Goal: Transaction & Acquisition: Purchase product/service

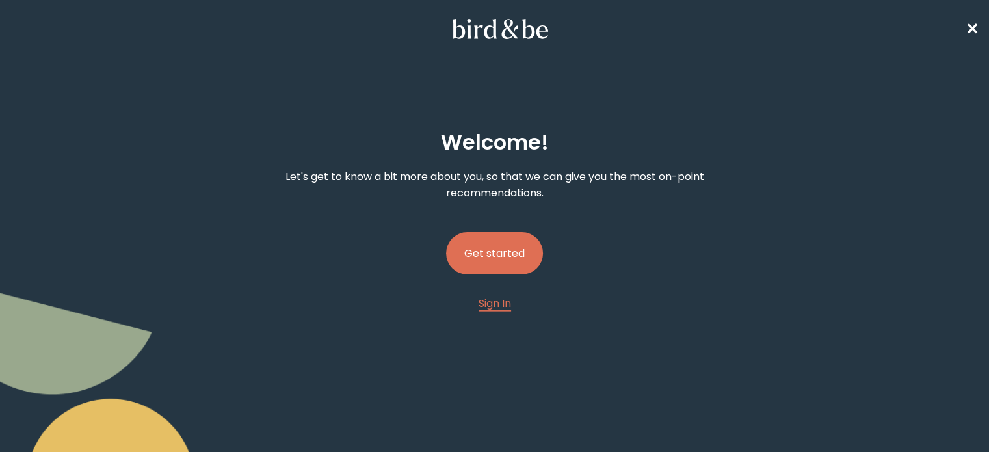
click at [519, 254] on button "Get started" at bounding box center [494, 253] width 97 height 42
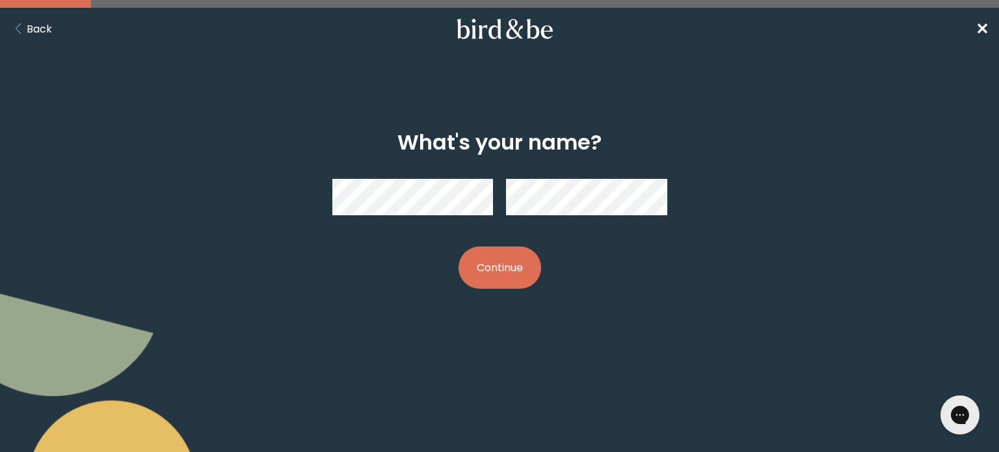
click at [505, 272] on button "Continue" at bounding box center [499, 267] width 83 height 42
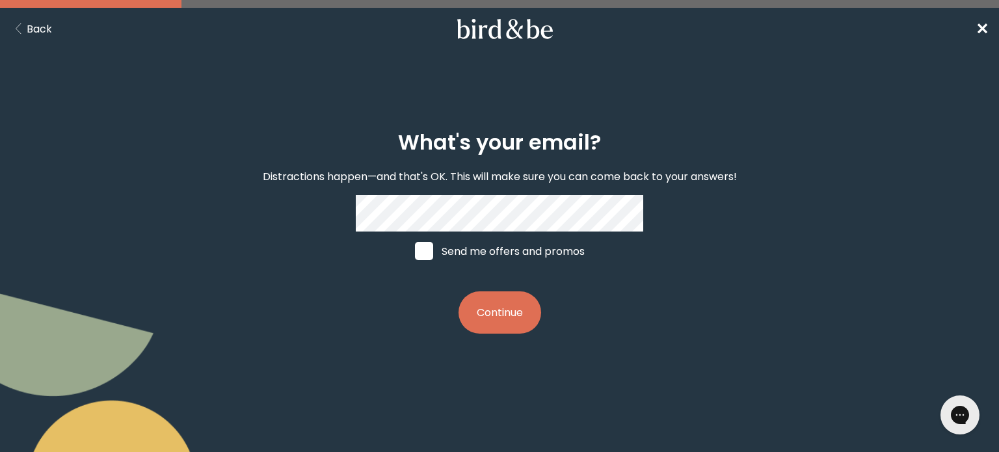
click at [668, 254] on div "What's your email? Distractions happen—and that's OK. This will make sure you c…" at bounding box center [499, 232] width 479 height 245
click at [493, 327] on button "Continue" at bounding box center [499, 312] width 83 height 42
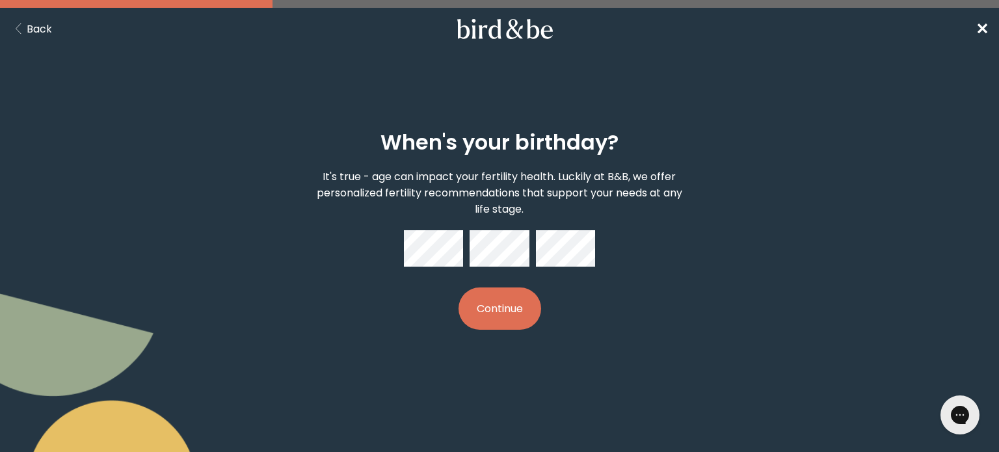
click at [505, 306] on button "Continue" at bounding box center [499, 308] width 83 height 42
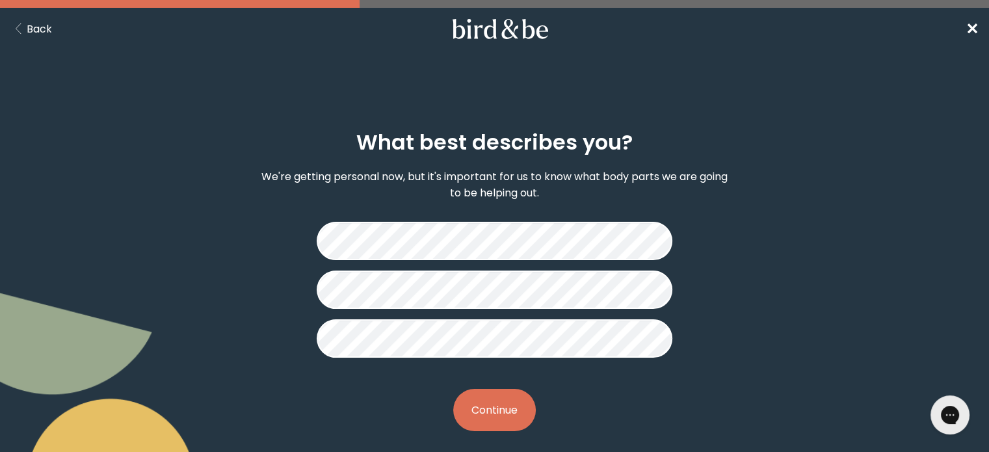
click at [515, 405] on button "Continue" at bounding box center [494, 410] width 83 height 42
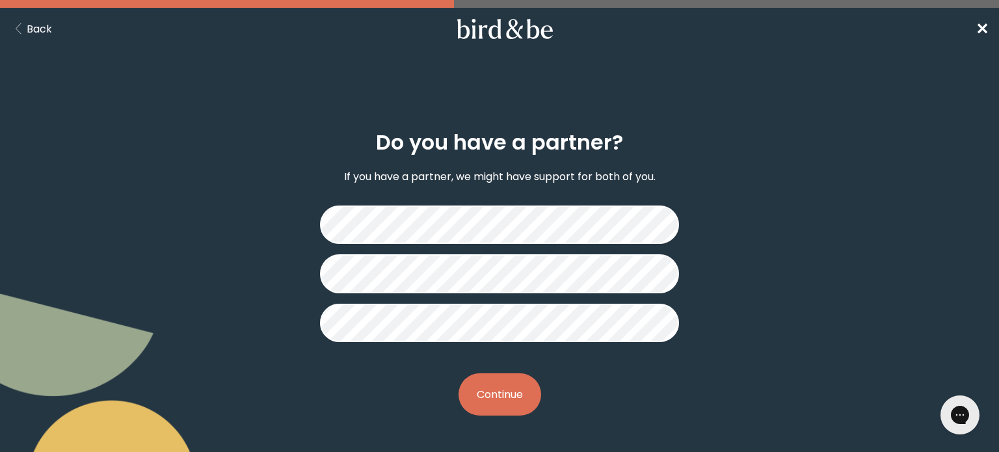
click at [503, 387] on button "Continue" at bounding box center [499, 394] width 83 height 42
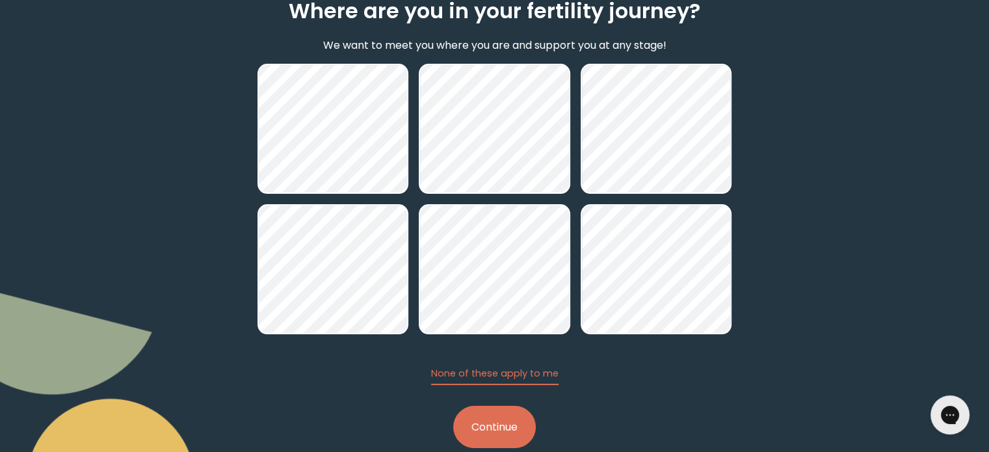
scroll to position [157, 0]
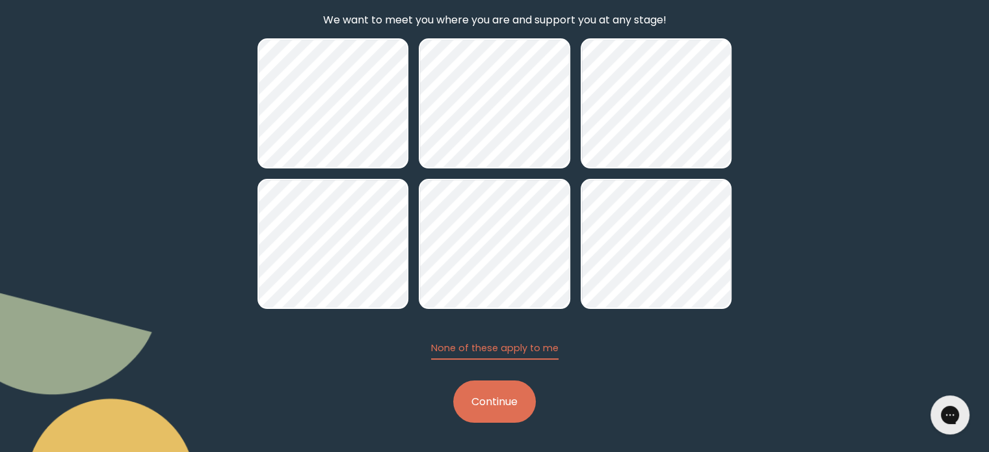
click at [503, 399] on button "Continue" at bounding box center [494, 401] width 83 height 42
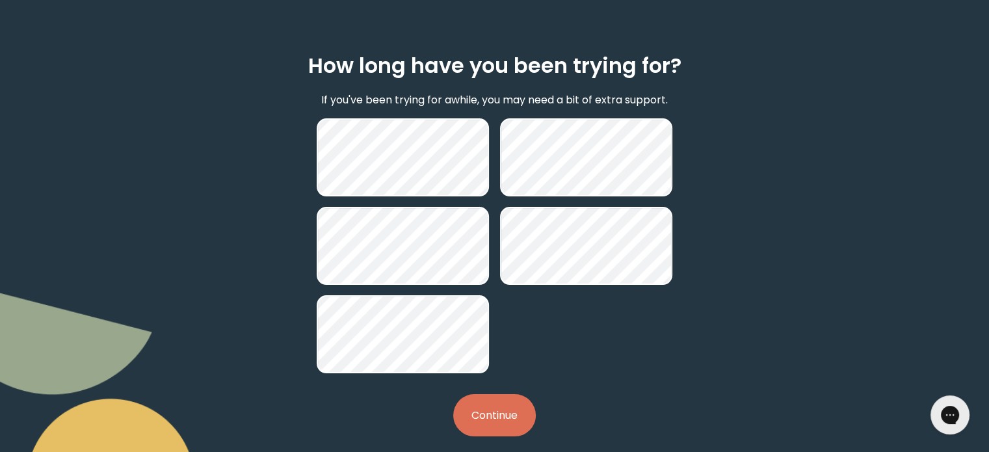
scroll to position [90, 0]
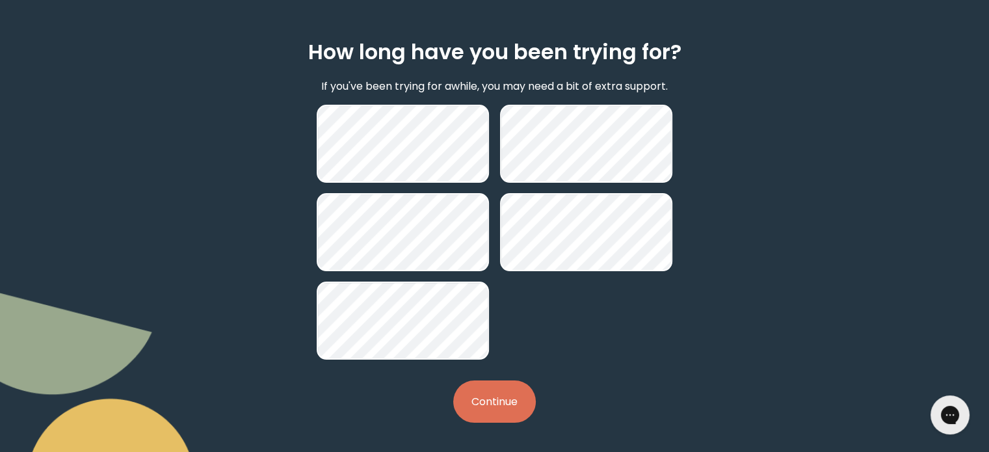
click at [505, 397] on button "Continue" at bounding box center [494, 401] width 83 height 42
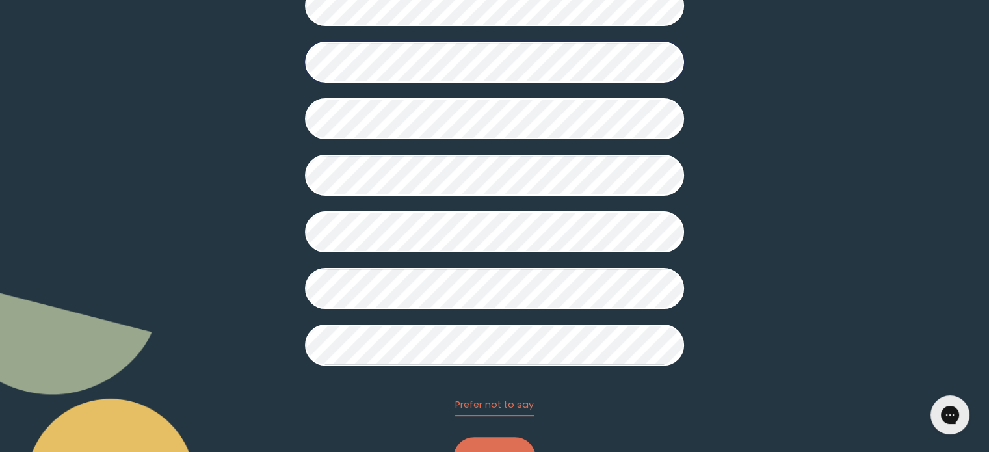
scroll to position [309, 0]
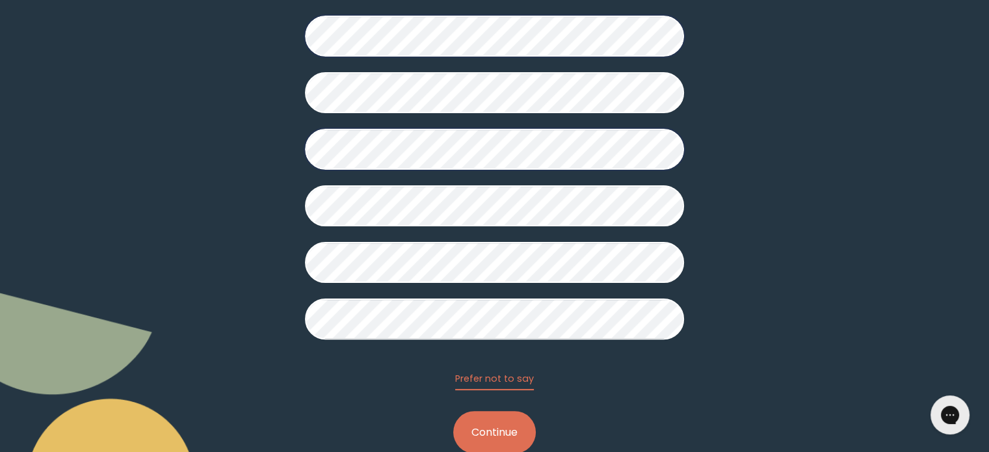
click at [487, 416] on button "Continue" at bounding box center [494, 432] width 83 height 42
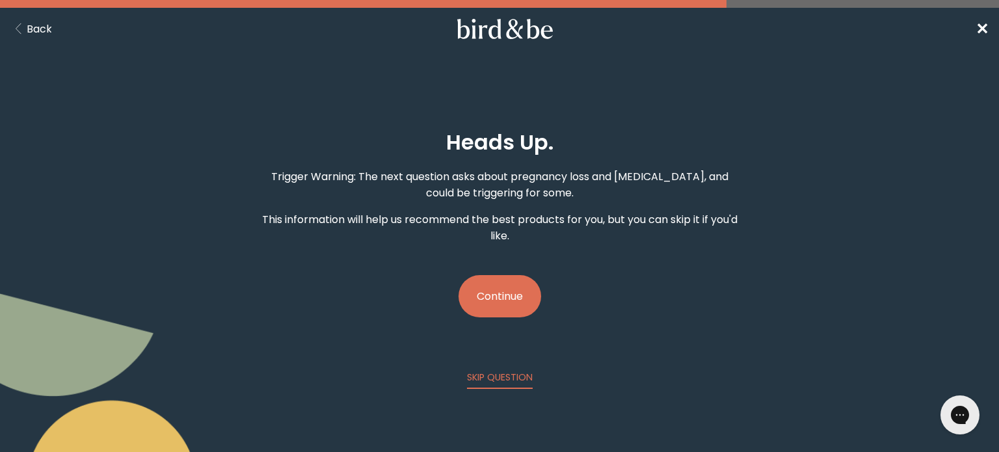
click at [486, 416] on body "plus-circle minus-circle close-circle Bird & Be Logo Bird & Be Logo arrow-left …" at bounding box center [499, 226] width 999 height 452
click at [503, 298] on button "Continue" at bounding box center [499, 296] width 83 height 42
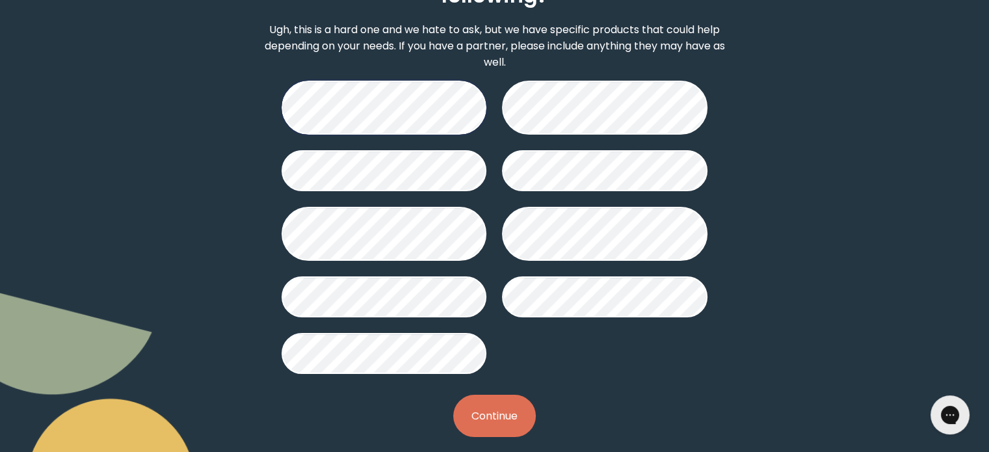
scroll to position [192, 0]
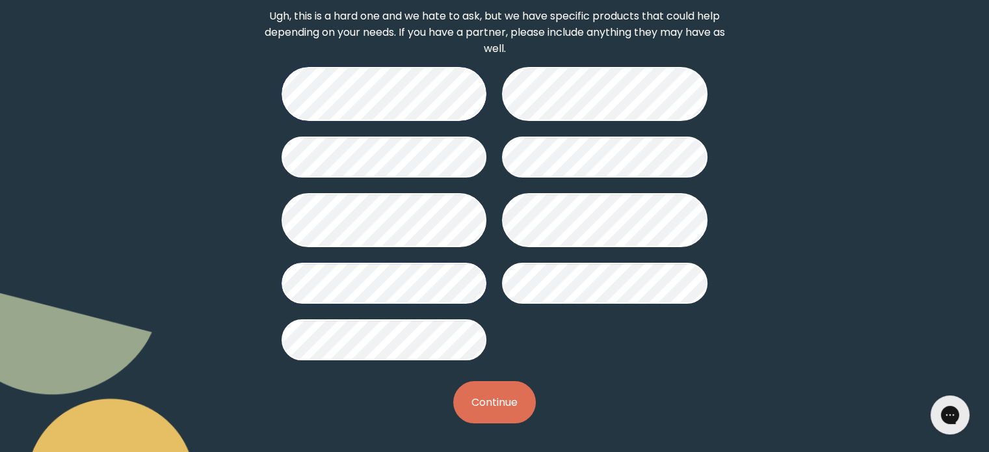
click at [508, 402] on button "Continue" at bounding box center [494, 402] width 83 height 42
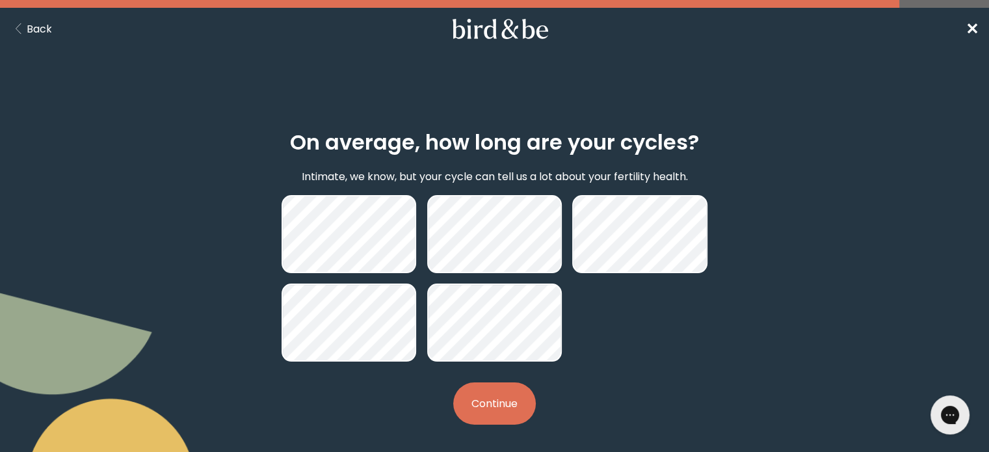
click at [500, 400] on button "Continue" at bounding box center [494, 403] width 83 height 42
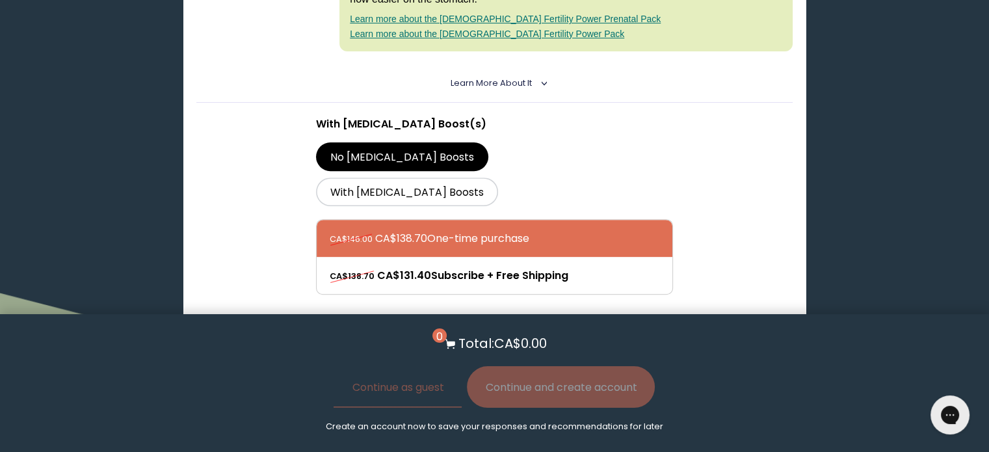
scroll to position [518, 0]
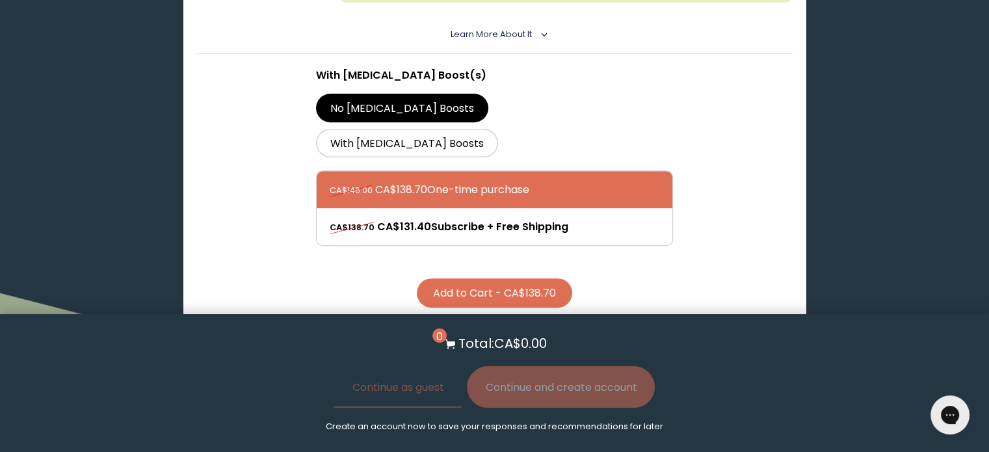
click at [532, 278] on button "Add to Cart - CA$138.70" at bounding box center [494, 292] width 155 height 29
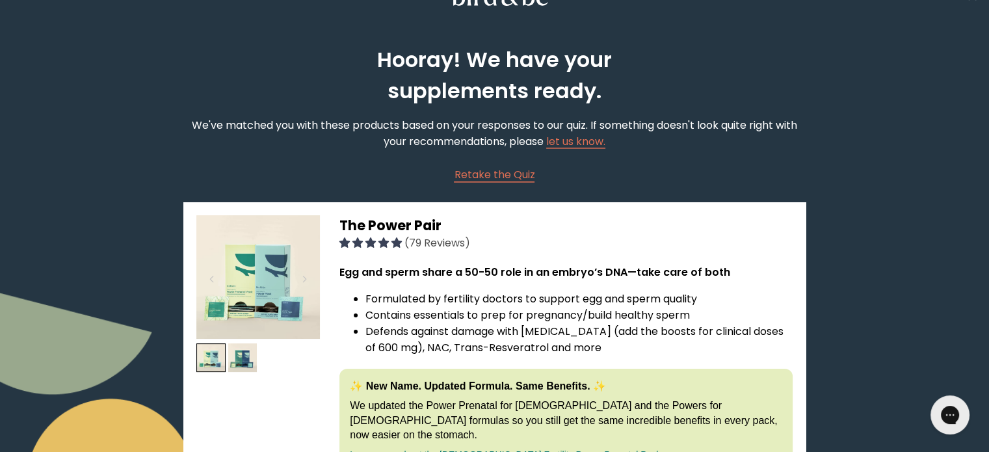
scroll to position [0, 0]
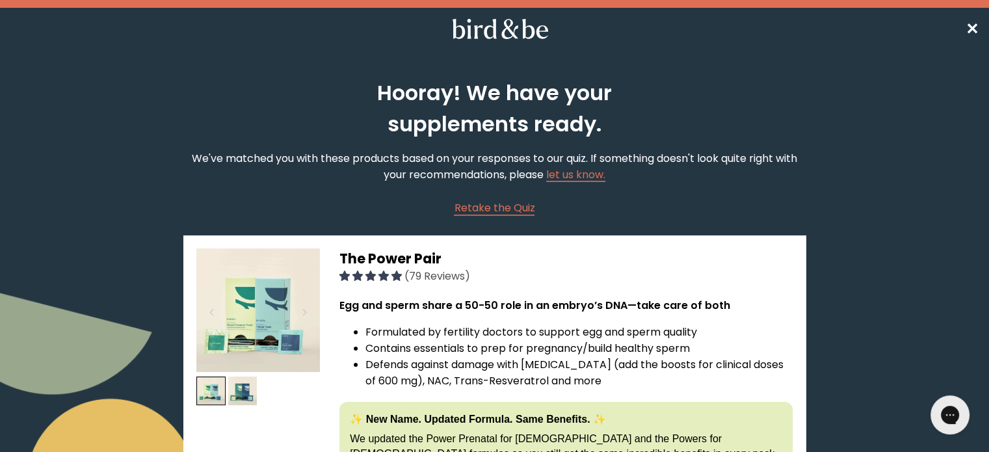
click at [978, 29] on nav "✕" at bounding box center [494, 29] width 989 height 42
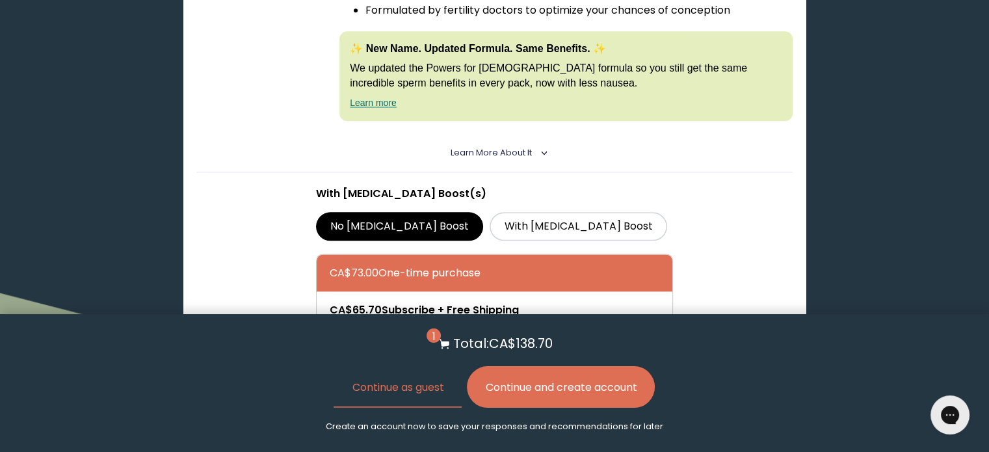
scroll to position [1674, 0]
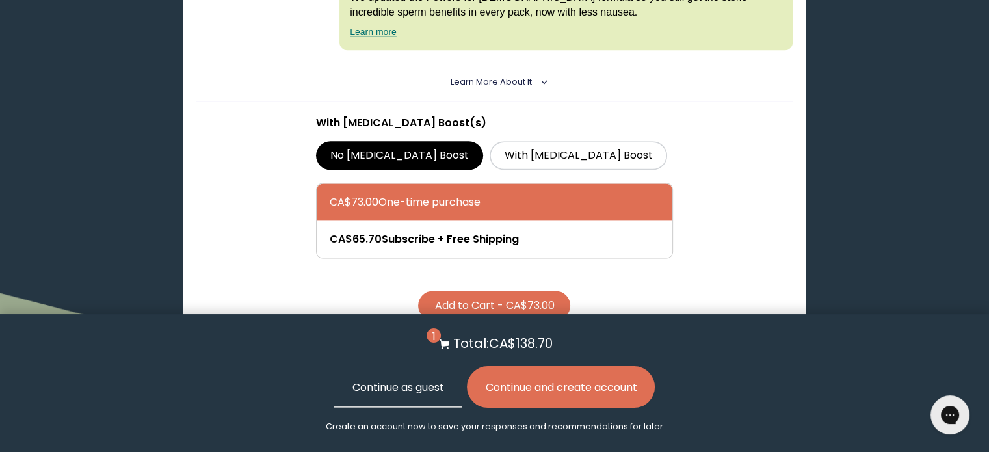
click at [361, 386] on button "Continue as guest" at bounding box center [398, 387] width 128 height 42
